Goal: Task Accomplishment & Management: Use online tool/utility

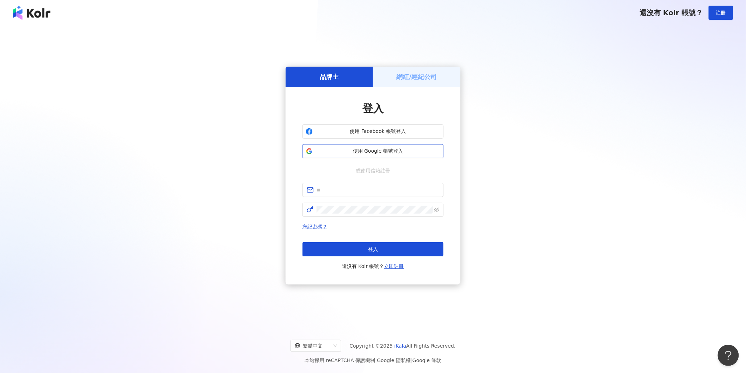
click at [346, 152] on span "使用 Google 帳號登入" at bounding box center [378, 151] width 125 height 7
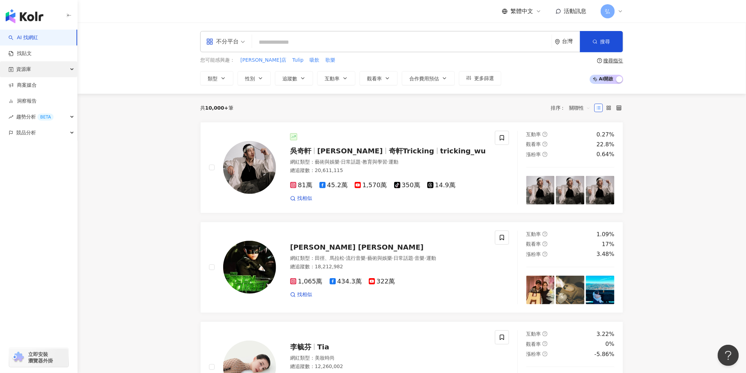
click at [30, 70] on span "資源庫" at bounding box center [23, 69] width 15 height 16
click at [29, 83] on link "網紅管理" at bounding box center [27, 85] width 20 height 7
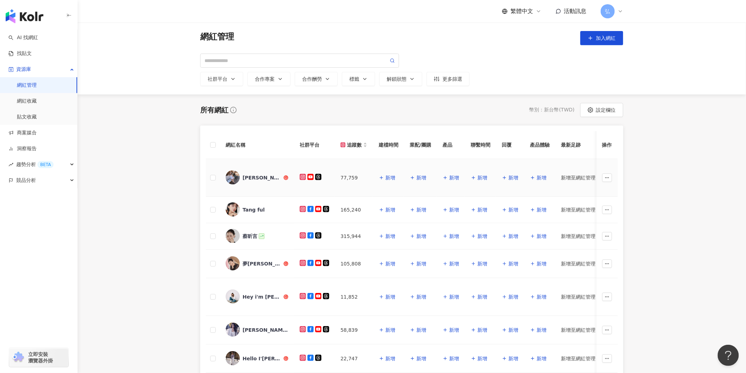
click at [268, 177] on div "[PERSON_NAME]" at bounding box center [263, 177] width 40 height 7
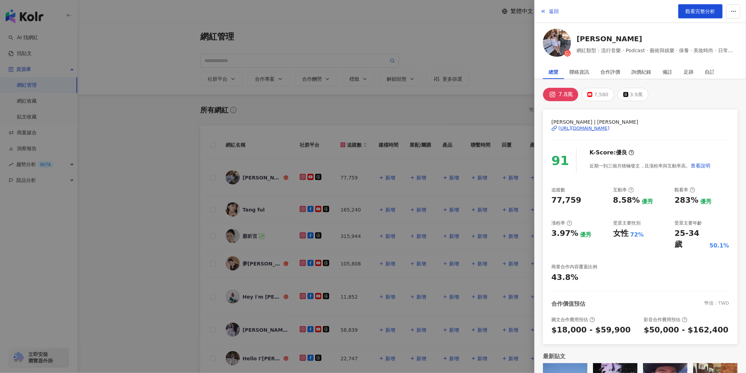
click at [153, 117] on div at bounding box center [373, 186] width 746 height 373
